Goal: Complete application form

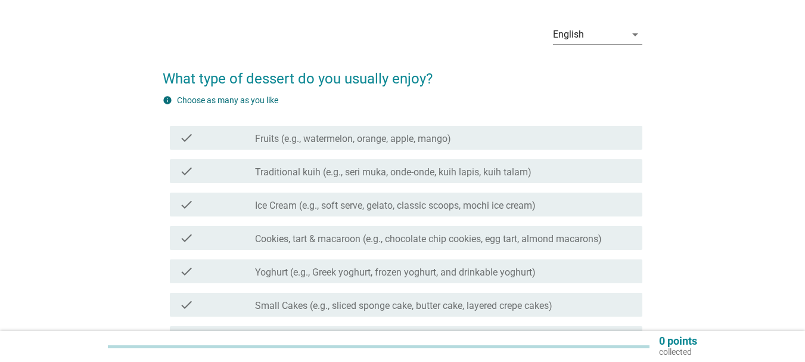
scroll to position [60, 0]
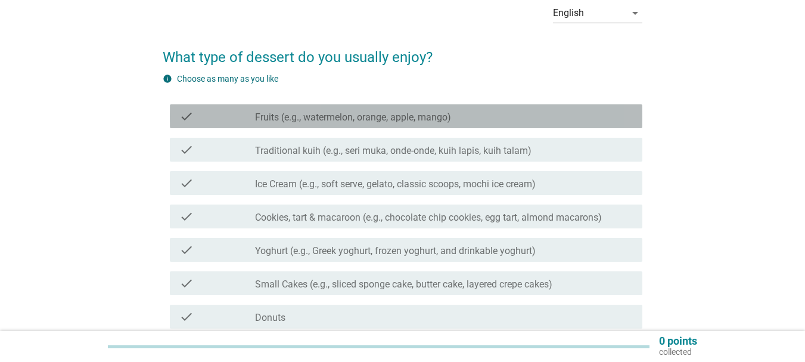
click at [404, 120] on label "Fruits (e.g., watermelon, orange, apple, mango)" at bounding box center [353, 117] width 196 height 12
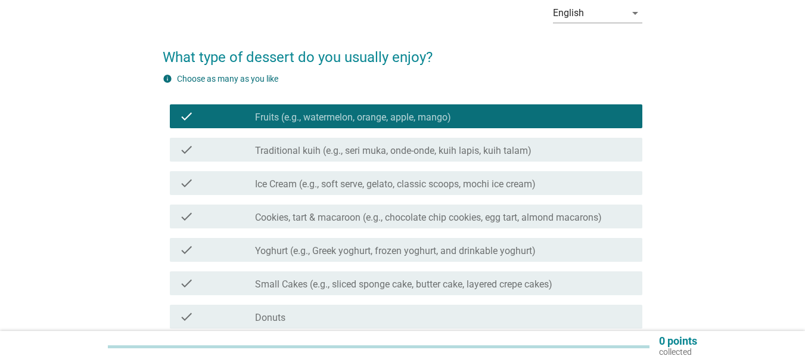
click at [403, 149] on label "Traditional kuih (e.g., seri muka, onde-onde, kuih lapis, kuih talam)" at bounding box center [393, 151] width 276 height 12
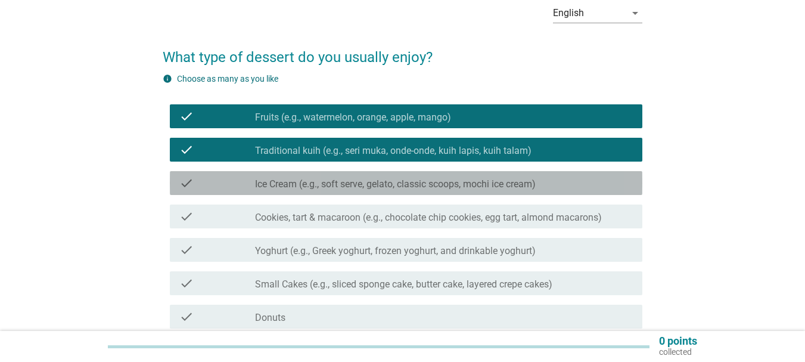
click at [397, 183] on label "Ice Cream (e.g., soft serve, gelato, classic scoops, mochi ice cream)" at bounding box center [395, 184] width 281 height 12
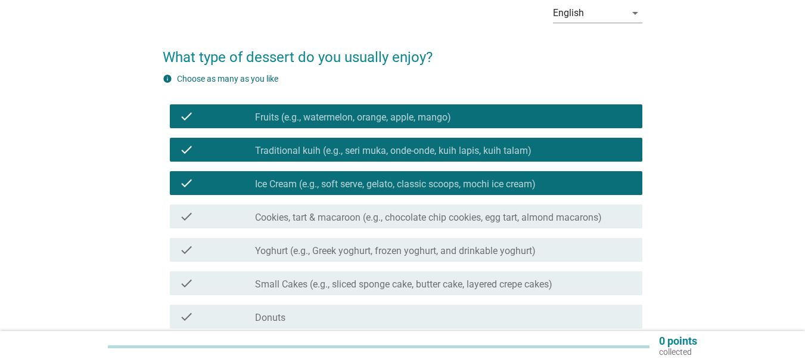
click at [388, 212] on label "Cookies, tart & macaroon (e.g., chocolate chip cookies, egg tart, almond macaro…" at bounding box center [428, 217] width 347 height 12
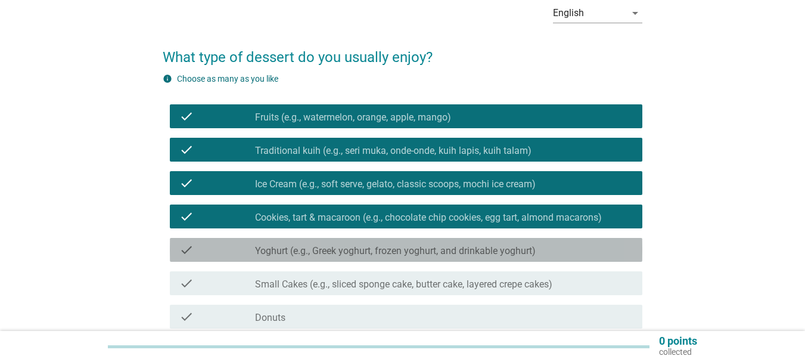
click at [381, 252] on label "Yoghurt (e.g., Greek yoghurt, frozen yoghurt, and drinkable yoghurt)" at bounding box center [395, 251] width 281 height 12
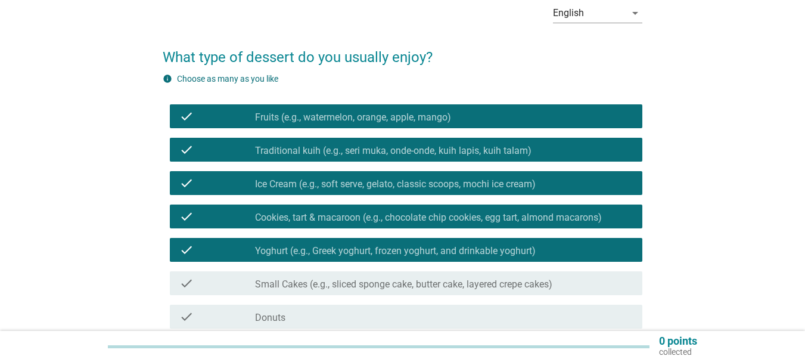
scroll to position [179, 0]
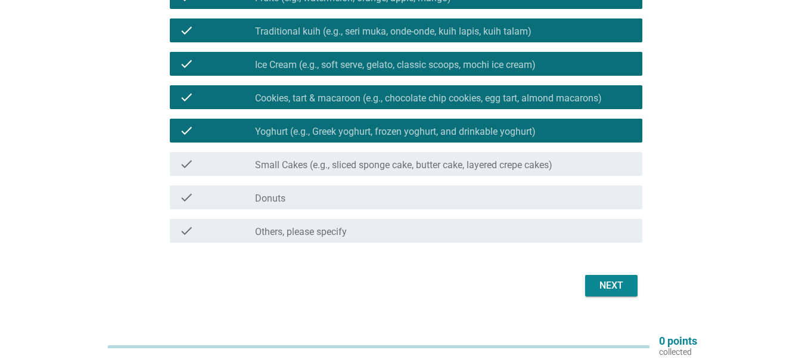
click at [370, 170] on label "Small Cakes (e.g., sliced sponge cake, butter cake, layered crepe cakes)" at bounding box center [403, 165] width 297 height 12
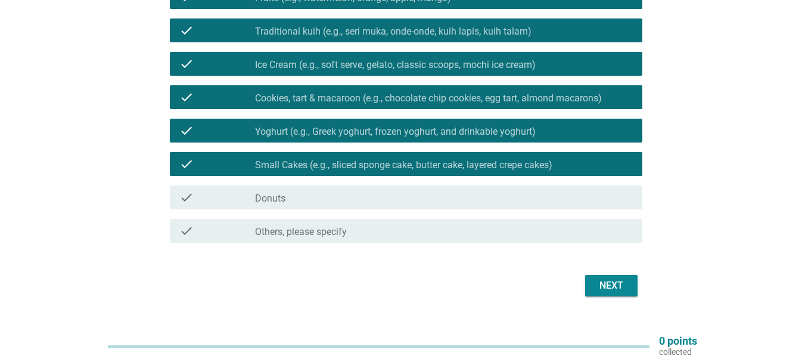
click at [359, 198] on div "check_box_outline_blank Donuts" at bounding box center [444, 197] width 378 height 14
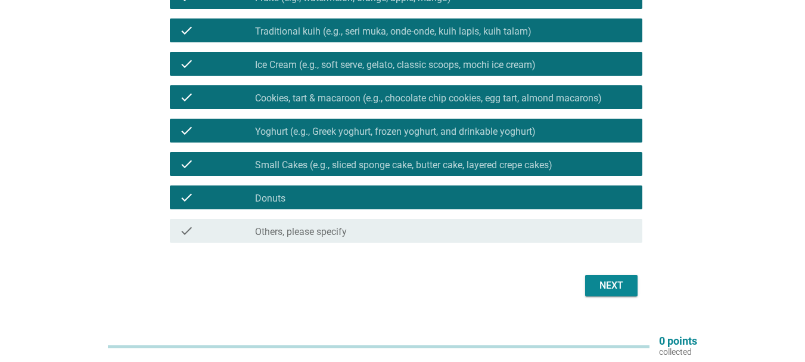
click at [600, 284] on div "Next" at bounding box center [611, 285] width 33 height 14
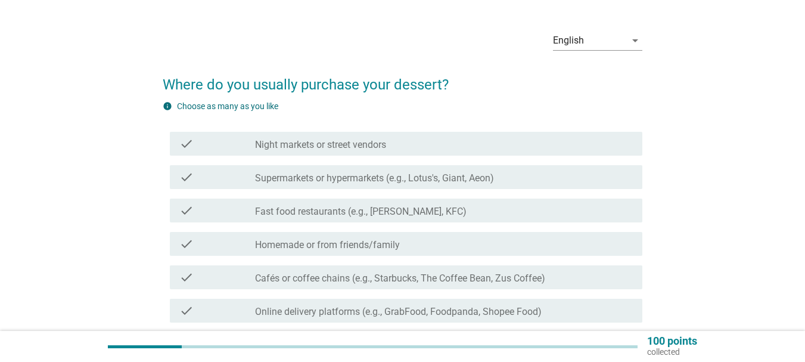
scroll to position [60, 0]
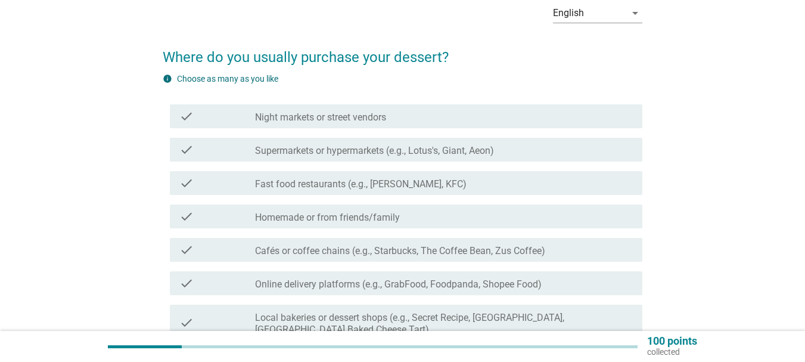
click at [406, 118] on div "check_box_outline_blank Night markets or street vendors" at bounding box center [444, 116] width 378 height 14
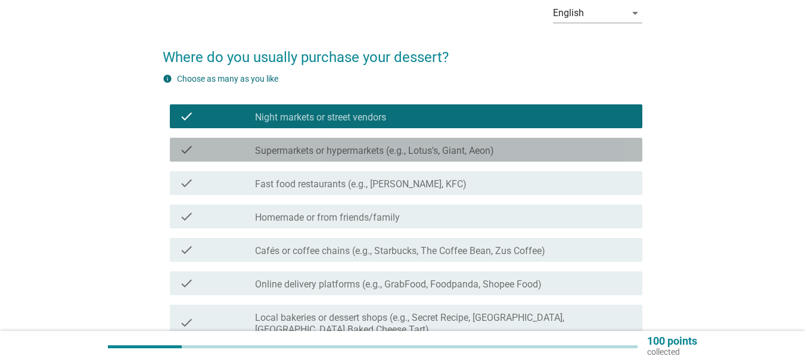
click at [402, 149] on label "Supermarkets or hypermarkets (e.g., Lotus's, Giant, Aeon)" at bounding box center [374, 151] width 239 height 12
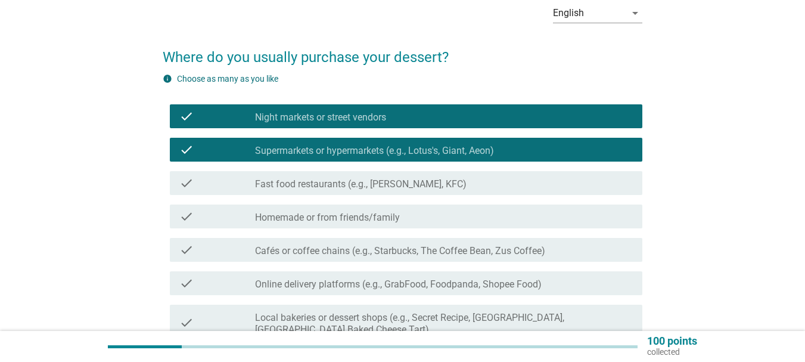
click at [388, 186] on label "Fast food restaurants (e.g., [PERSON_NAME], KFC)" at bounding box center [360, 184] width 211 height 12
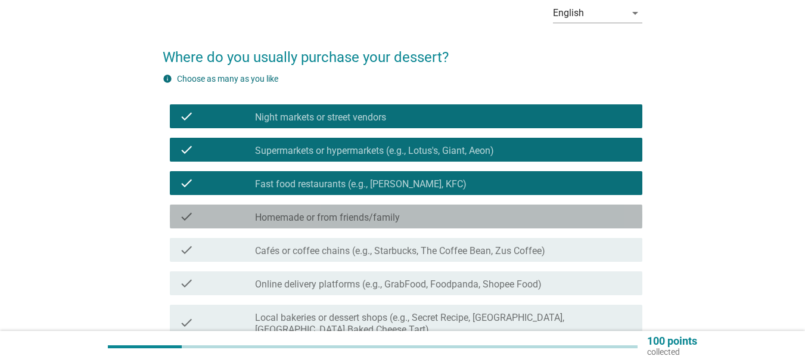
click at [384, 210] on div "check_box_outline_blank Homemade or from friends/family" at bounding box center [444, 216] width 378 height 14
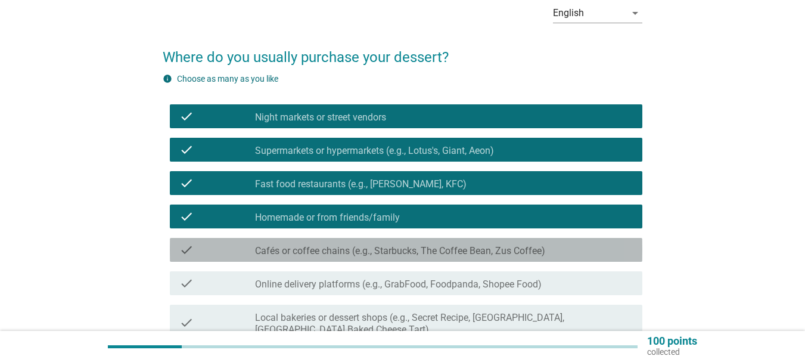
click at [383, 238] on div "check check_box_outline_blank Cafés or coffee chains (e.g., Starbucks, The Coff…" at bounding box center [406, 250] width 472 height 24
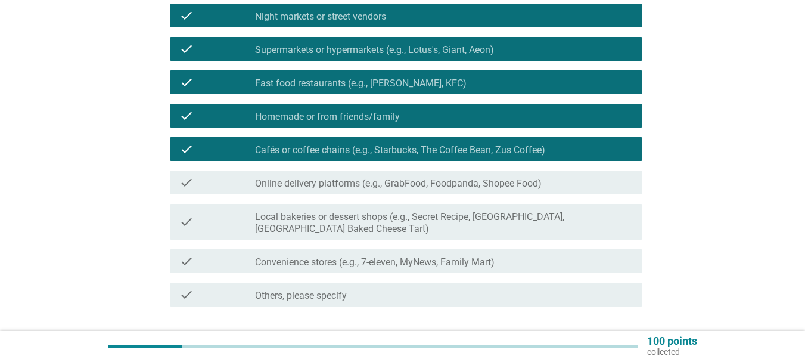
scroll to position [179, 0]
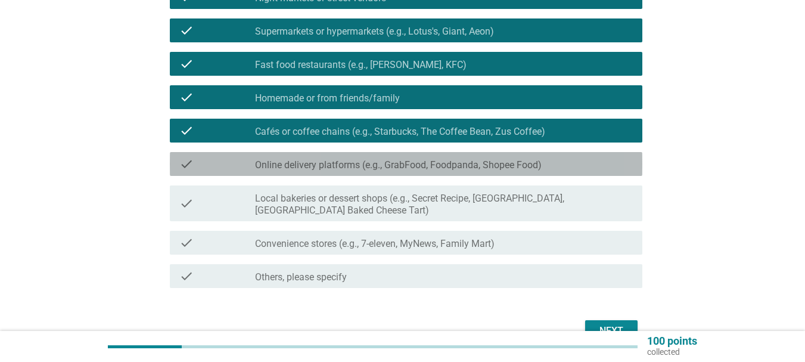
click at [370, 169] on label "Online delivery platforms (e.g., GrabFood, Foodpanda, Shopee Food)" at bounding box center [398, 165] width 287 height 12
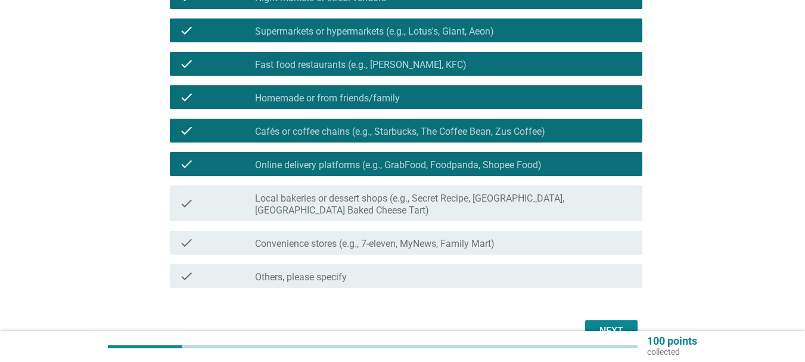
click at [366, 203] on label "Local bakeries or dessert shops (e.g., Secret Recipe, [GEOGRAPHIC_DATA], [GEOGR…" at bounding box center [444, 204] width 378 height 24
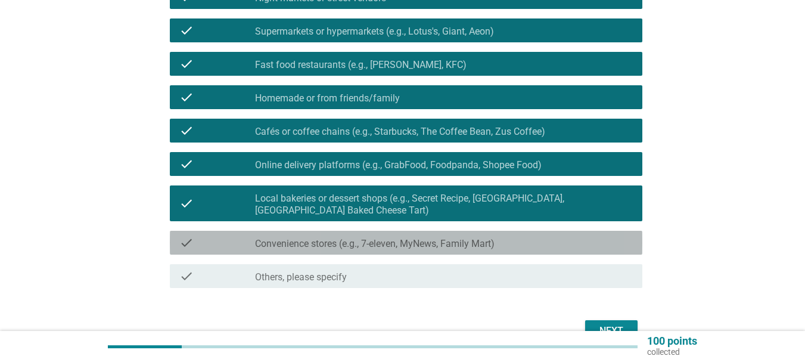
click at [362, 240] on label "Convenience stores (e.g., 7-eleven, MyNews, Family Mart)" at bounding box center [374, 244] width 239 height 12
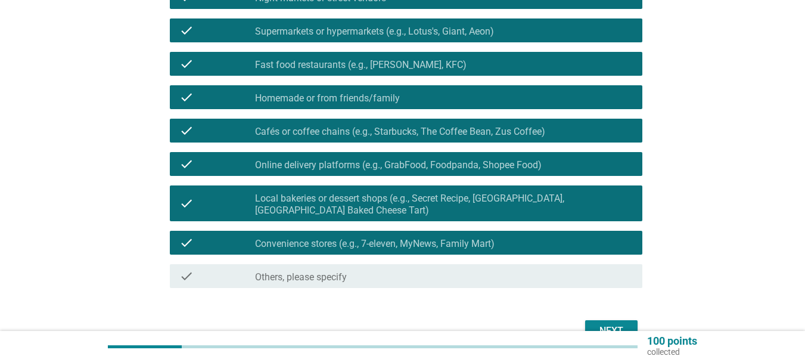
click at [613, 330] on div "Next" at bounding box center [611, 330] width 33 height 14
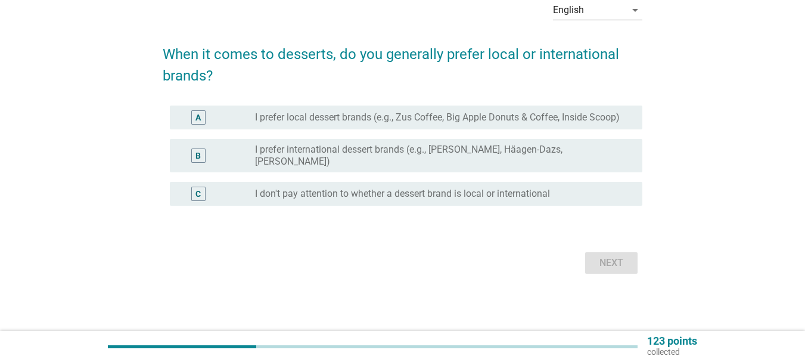
scroll to position [0, 0]
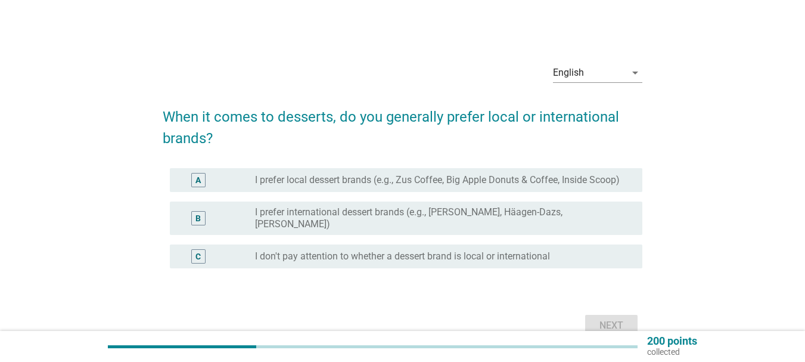
click at [503, 170] on div "A radio_button_unchecked I prefer local dessert brands (e.g., Zus Coffee, Big A…" at bounding box center [406, 180] width 472 height 24
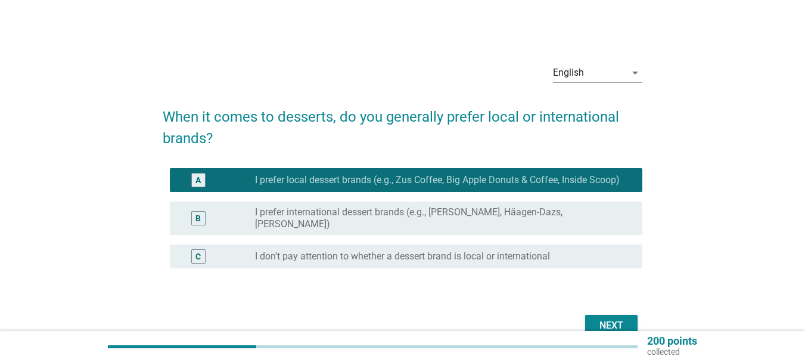
click at [484, 226] on label "I prefer international dessert brands (e.g., [PERSON_NAME], Häagen-Dazs, [PERSO…" at bounding box center [439, 218] width 368 height 24
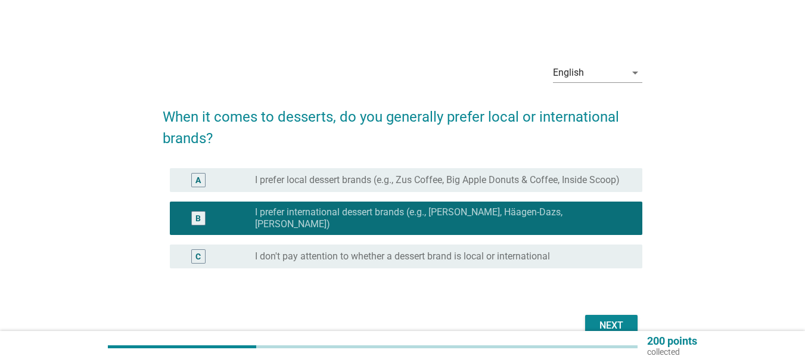
click at [470, 259] on label "I don't pay attention to whether a dessert brand is local or international" at bounding box center [402, 256] width 295 height 12
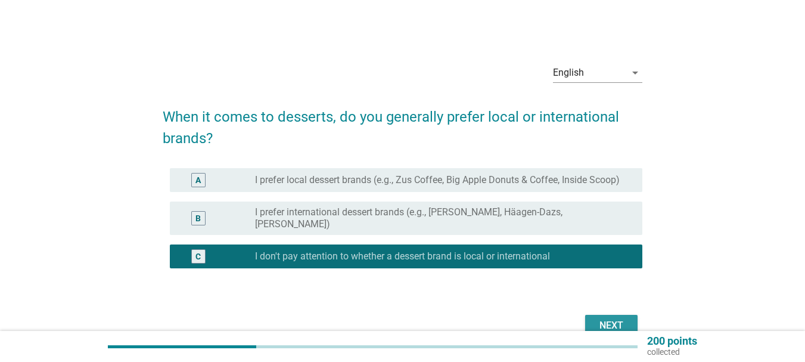
click at [588, 325] on button "Next" at bounding box center [611, 325] width 52 height 21
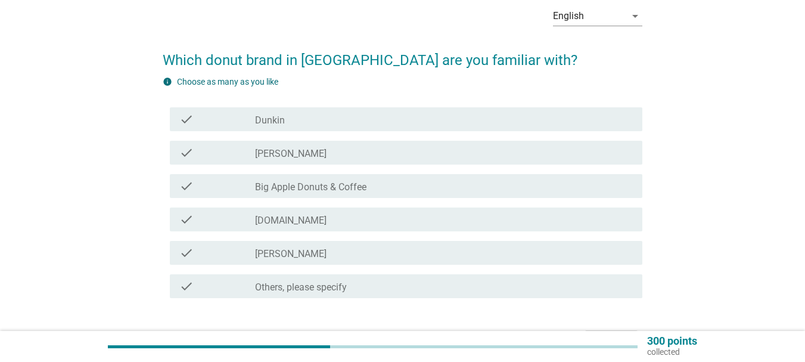
scroll to position [60, 0]
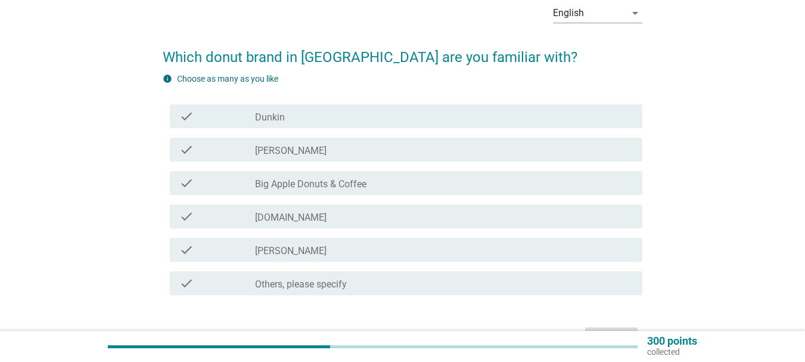
click at [294, 124] on div "check check_box_outline_blank Dunkin" at bounding box center [406, 116] width 472 height 24
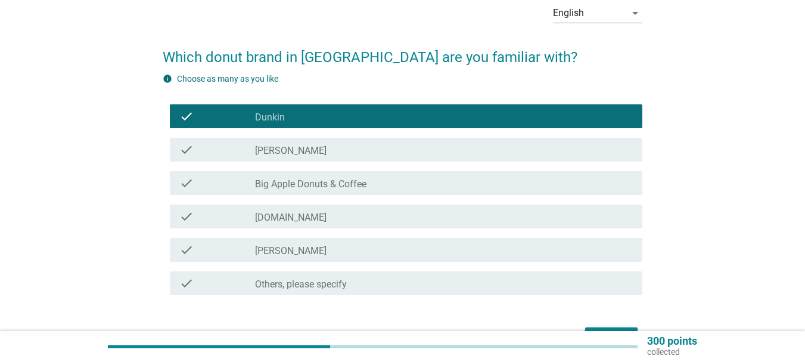
click at [297, 149] on label "[PERSON_NAME]" at bounding box center [290, 151] width 71 height 12
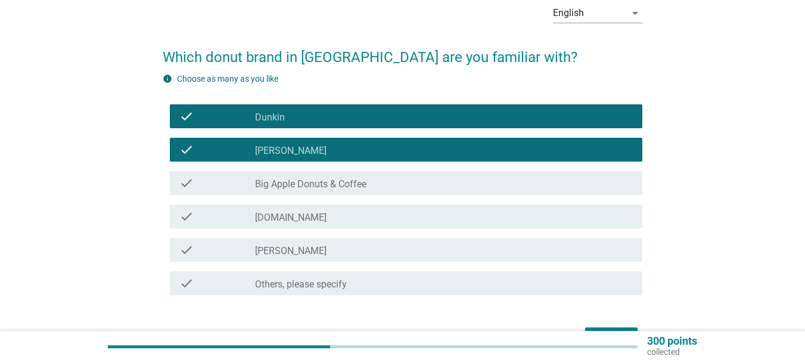
click at [307, 182] on label "Big Apple Donuts & Coffee" at bounding box center [310, 184] width 111 height 12
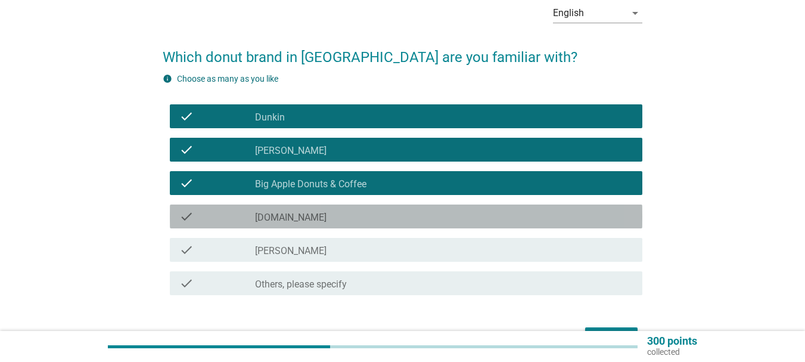
click at [305, 218] on div "check_box_outline_blank [DOMAIN_NAME]" at bounding box center [444, 216] width 378 height 14
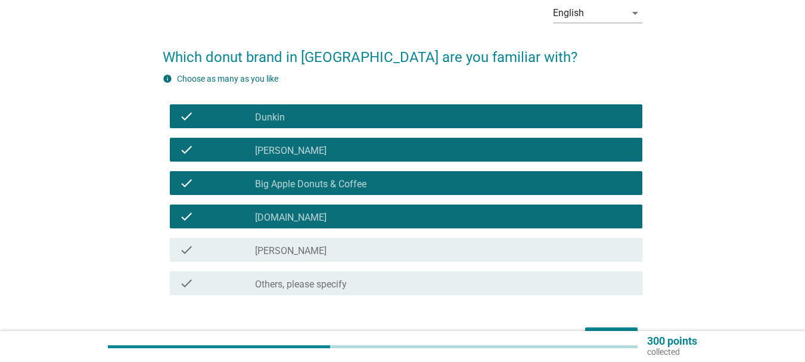
click at [304, 242] on div "check check_box_outline_blank [PERSON_NAME]" at bounding box center [406, 250] width 472 height 24
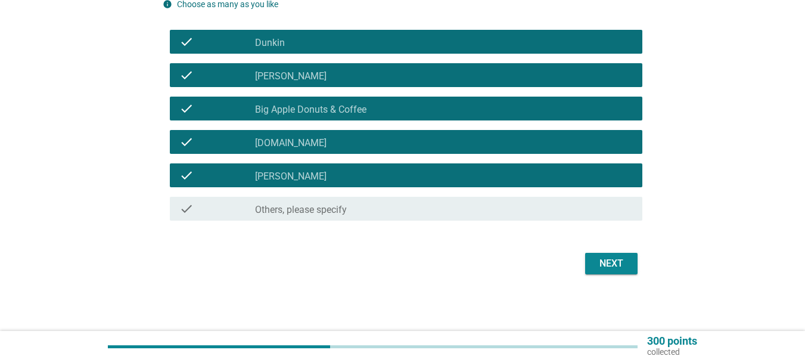
scroll to position [135, 0]
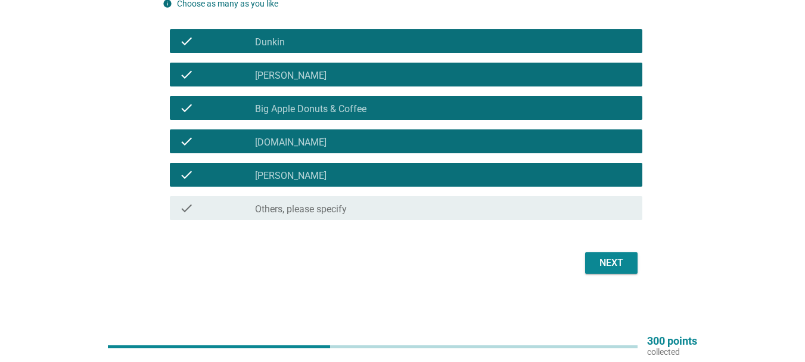
click at [615, 259] on div "Next" at bounding box center [611, 263] width 33 height 14
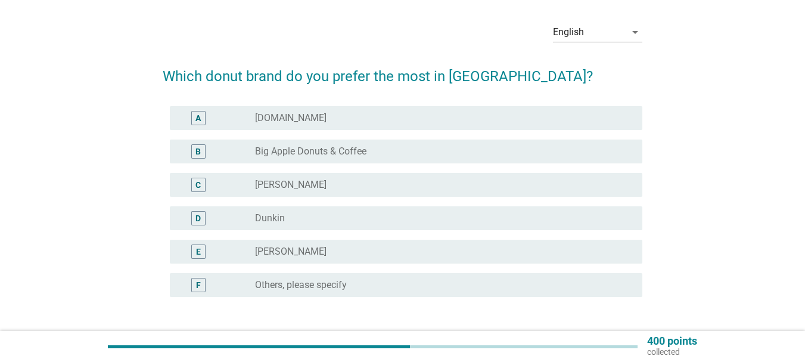
scroll to position [60, 0]
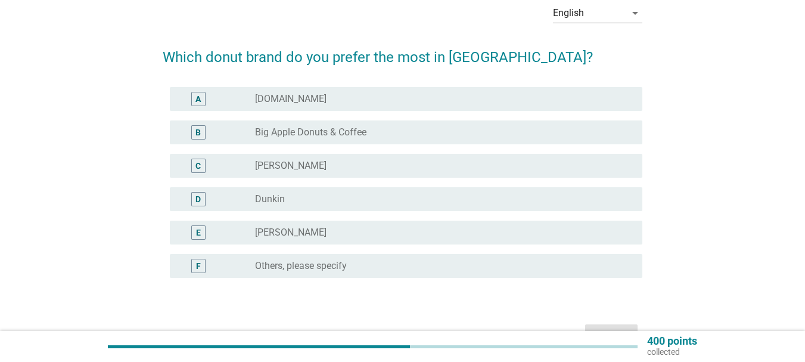
click at [307, 129] on label "Big Apple Donuts & Coffee" at bounding box center [310, 132] width 111 height 12
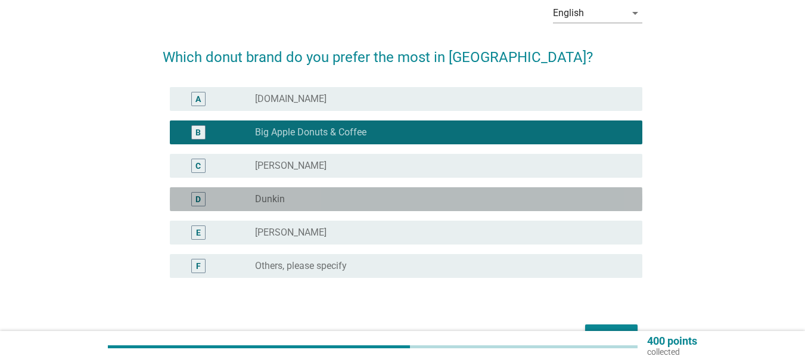
click at [344, 197] on div "radio_button_unchecked Dunkin" at bounding box center [439, 199] width 368 height 12
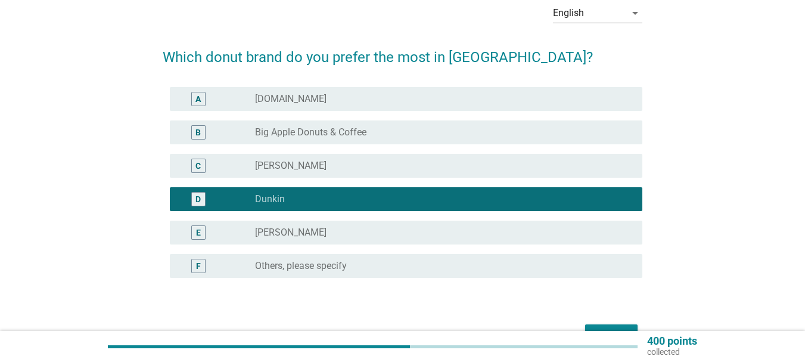
click at [313, 228] on div "radio_button_unchecked [PERSON_NAME]" at bounding box center [439, 232] width 368 height 12
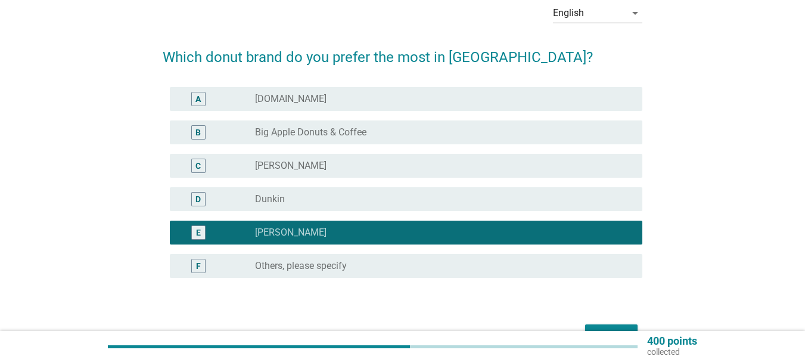
click at [328, 127] on label "Big Apple Donuts & Coffee" at bounding box center [310, 132] width 111 height 12
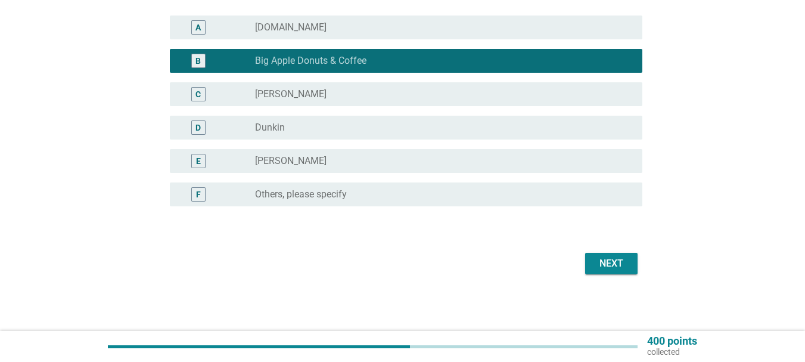
scroll to position [132, 0]
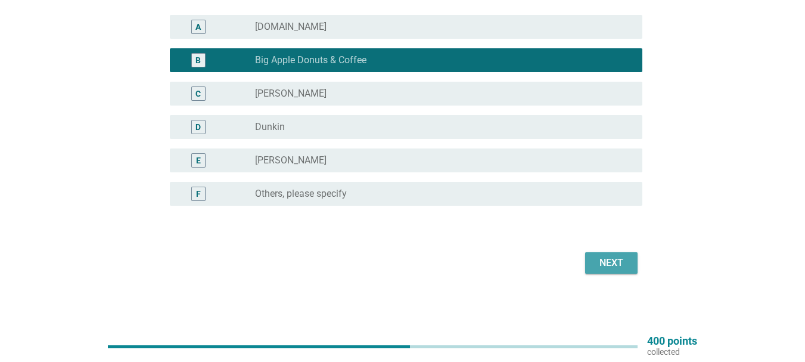
click at [620, 262] on div "Next" at bounding box center [611, 263] width 33 height 14
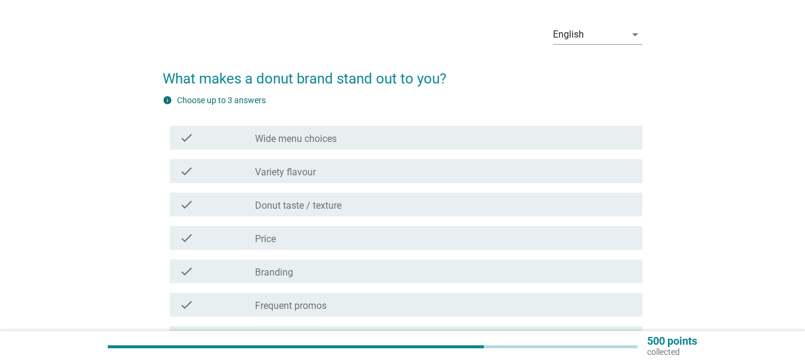
scroll to position [60, 0]
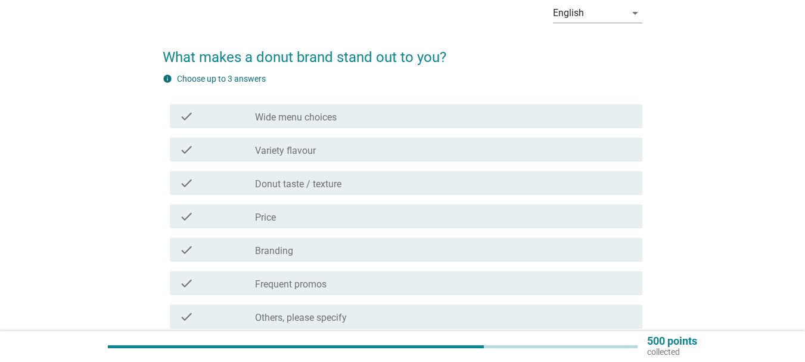
click at [349, 115] on div "check_box_outline_blank Wide menu choices" at bounding box center [444, 116] width 378 height 14
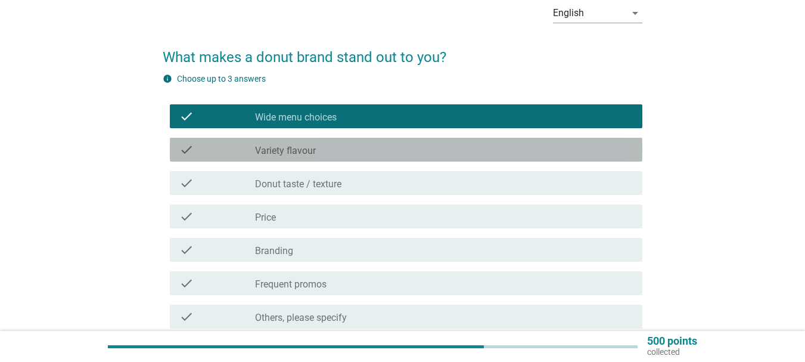
click at [341, 153] on div "check_box_outline_blank Variety flavour" at bounding box center [444, 149] width 378 height 14
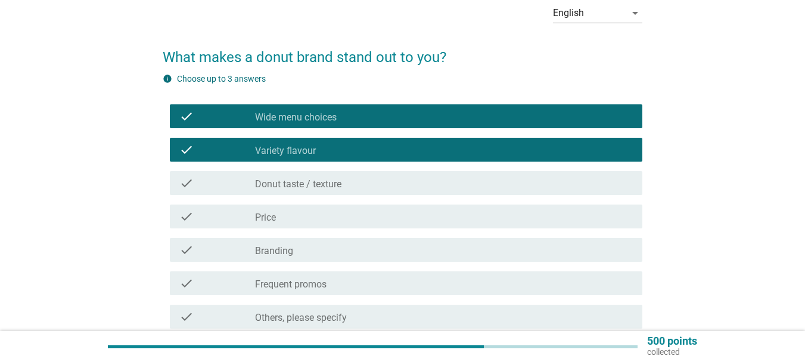
click at [340, 183] on label "Donut taste / texture" at bounding box center [298, 184] width 86 height 12
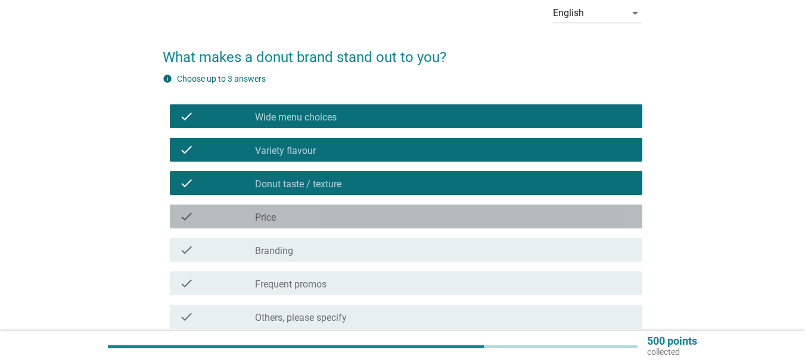
click at [339, 215] on div "check_box_outline_blank Price" at bounding box center [444, 216] width 378 height 14
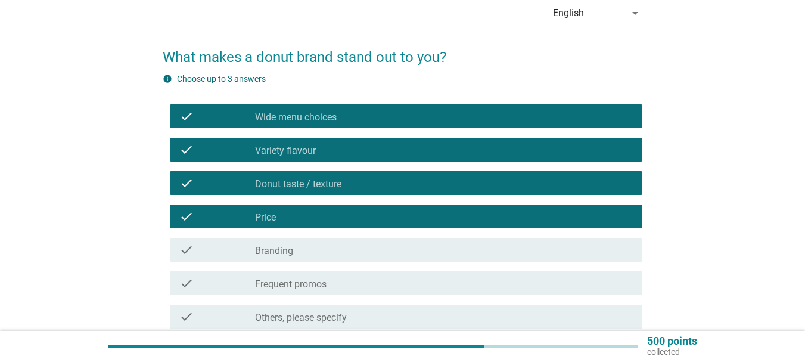
click at [337, 118] on label "Wide menu choices" at bounding box center [296, 117] width 82 height 12
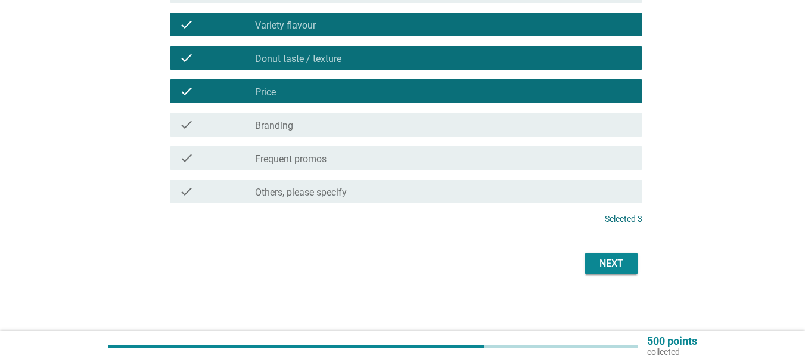
scroll to position [185, 0]
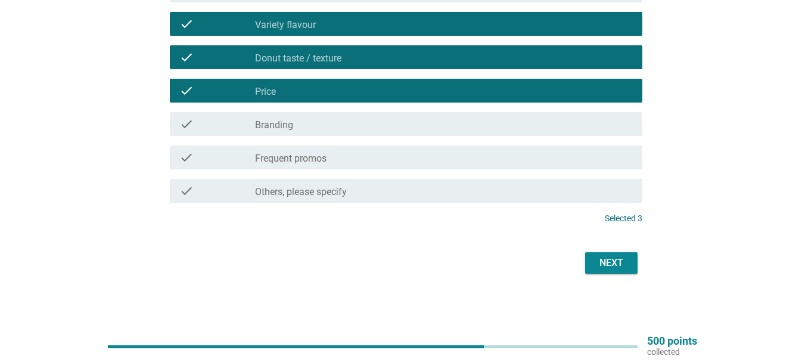
click at [623, 260] on div "Next" at bounding box center [611, 263] width 33 height 14
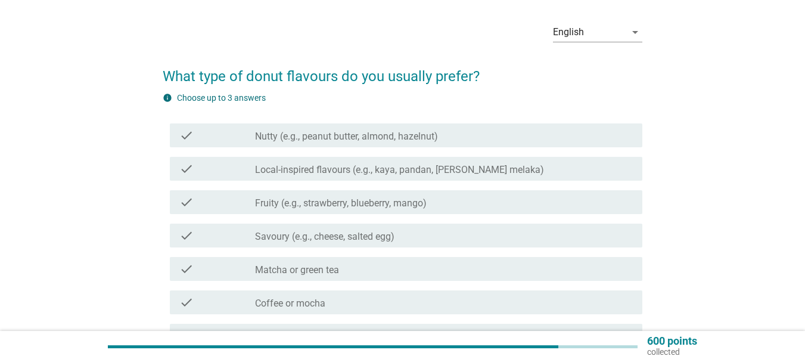
scroll to position [60, 0]
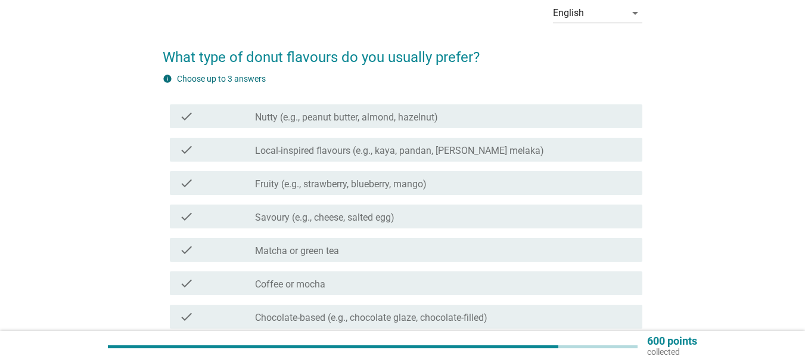
click at [375, 117] on label "Nutty (e.g., peanut butter, almond, hazelnut)" at bounding box center [346, 117] width 183 height 12
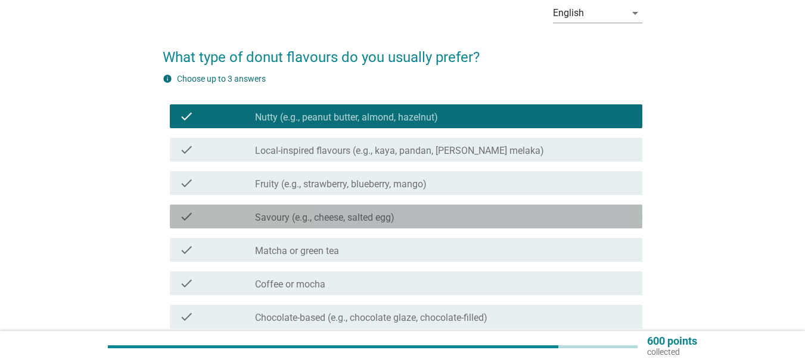
click at [379, 216] on label "Savoury (e.g., cheese, salted egg)" at bounding box center [324, 217] width 139 height 12
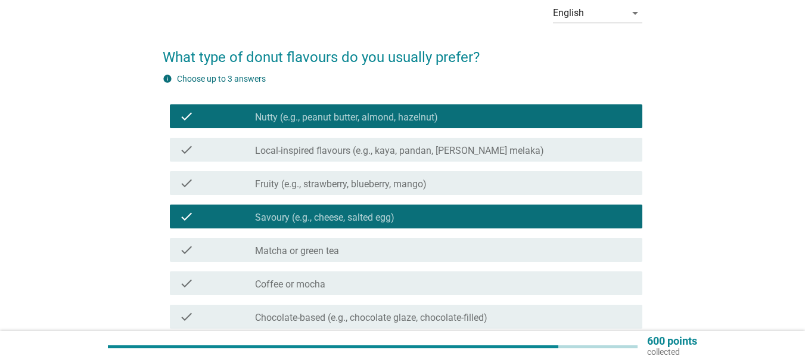
scroll to position [119, 0]
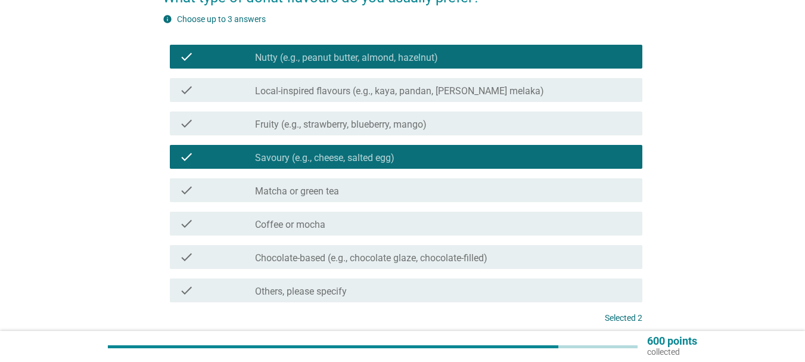
click at [397, 261] on label "Chocolate-based (e.g., chocolate glaze, chocolate-filled)" at bounding box center [371, 258] width 232 height 12
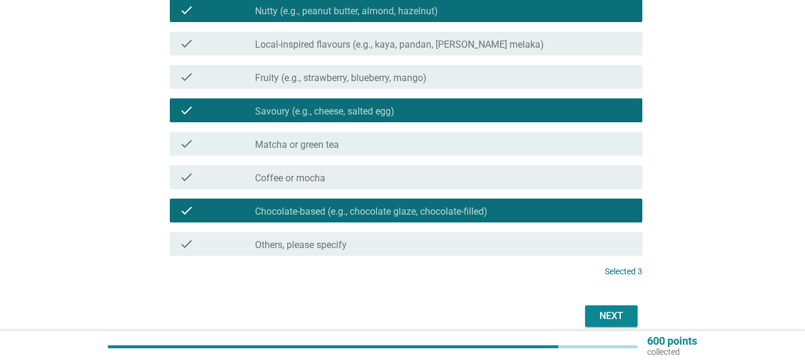
scroll to position [219, 0]
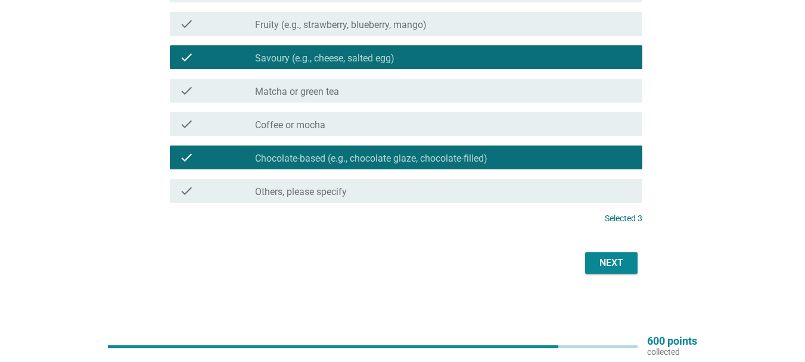
click at [621, 264] on div "Next" at bounding box center [611, 263] width 33 height 14
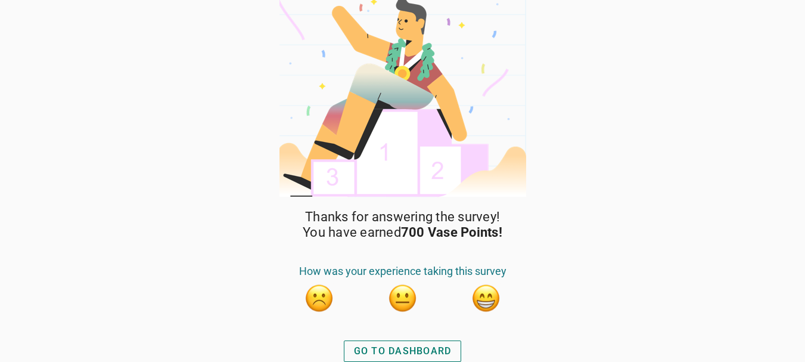
scroll to position [15, 0]
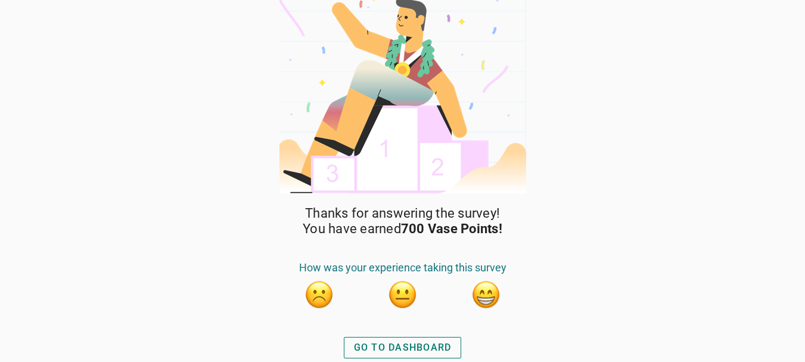
click at [433, 346] on div "GO TO DASHBOARD" at bounding box center [403, 347] width 98 height 14
